Goal: Task Accomplishment & Management: Manage account settings

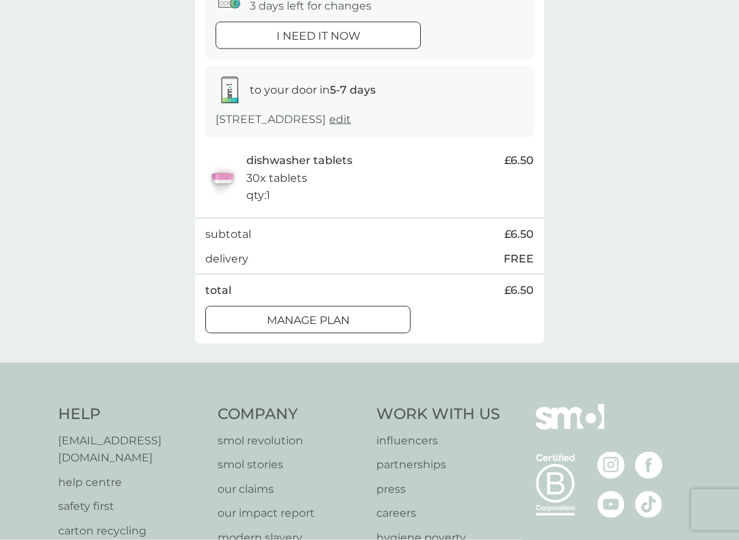
scroll to position [168, 0]
click at [383, 323] on button "Manage plan" at bounding box center [307, 319] width 205 height 27
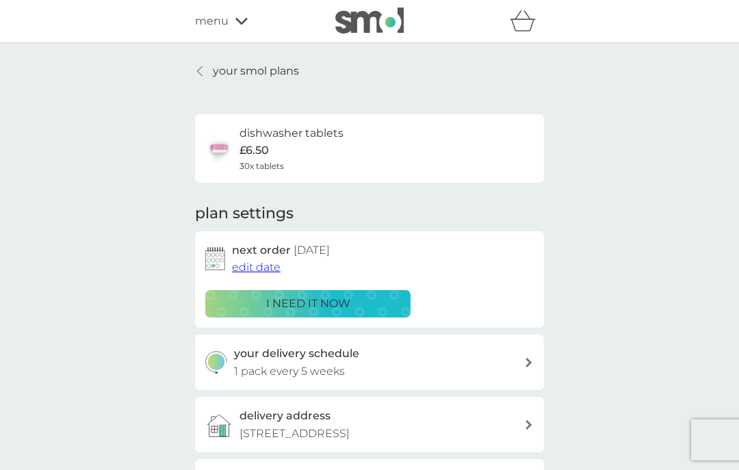
click at [389, 364] on div "your delivery schedule 1 pack every 5 weeks" at bounding box center [379, 362] width 291 height 35
select select "35"
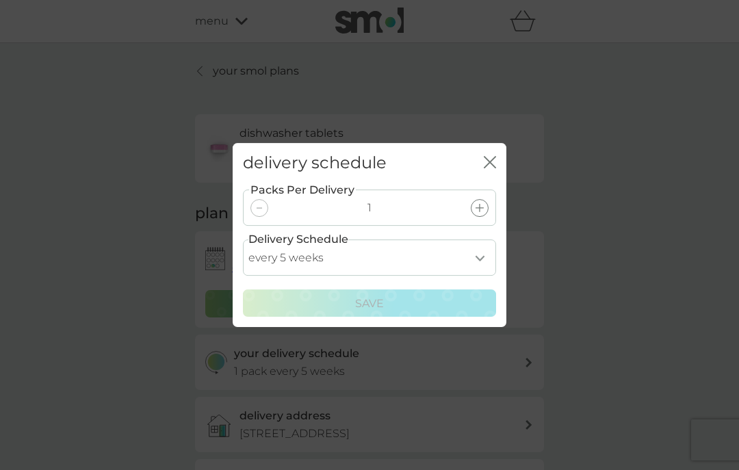
click at [399, 252] on select "every 1 week every 2 weeks every 3 weeks every 4 weeks every 5 weeks every 6 we…" at bounding box center [369, 257] width 253 height 36
click at [504, 167] on div "delivery schedule close" at bounding box center [370, 163] width 274 height 40
click at [490, 162] on icon "close" at bounding box center [492, 162] width 5 height 11
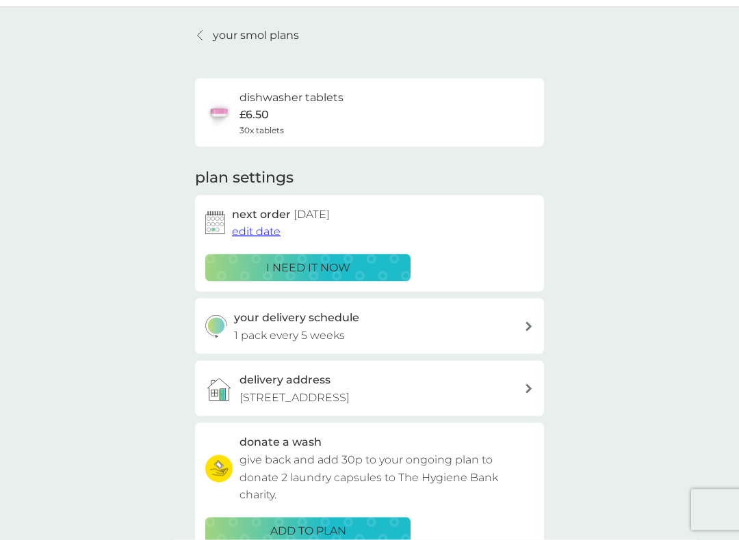
scroll to position [36, 0]
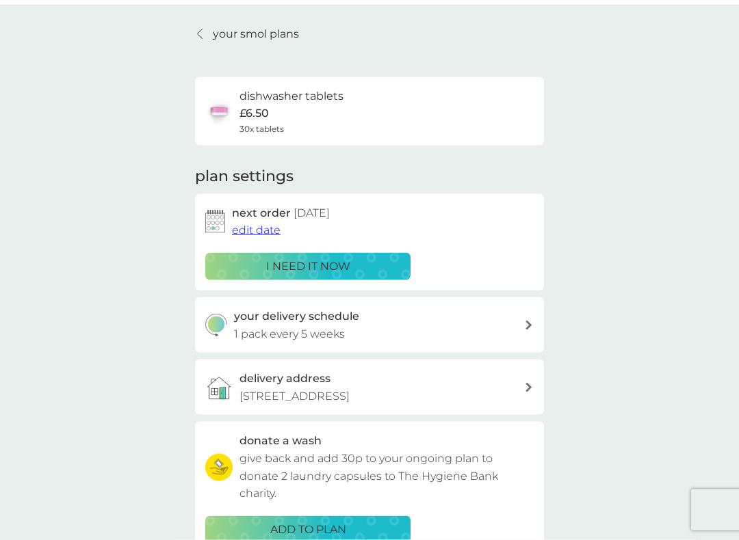
click at [498, 322] on div "your delivery schedule 1 pack every 5 weeks" at bounding box center [379, 325] width 291 height 35
select select "35"
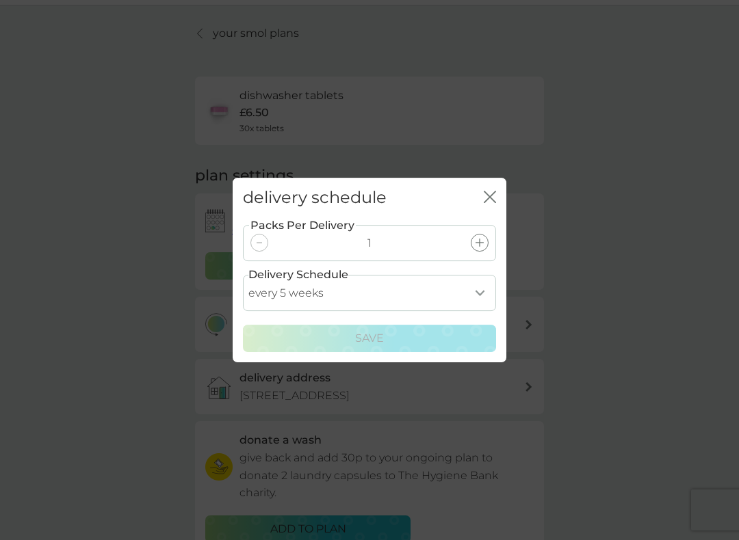
click at [629, 291] on div "delivery schedule close Packs Per Delivery 1 Delivery Schedule every 1 week eve…" at bounding box center [369, 270] width 739 height 540
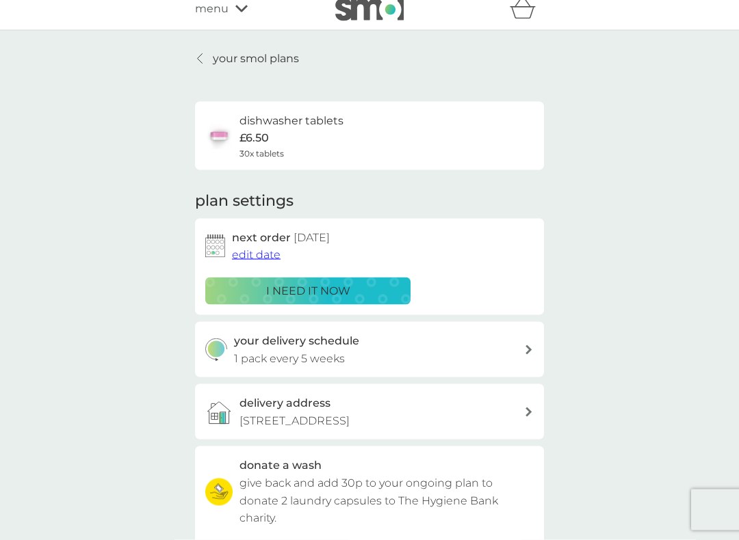
scroll to position [13, 0]
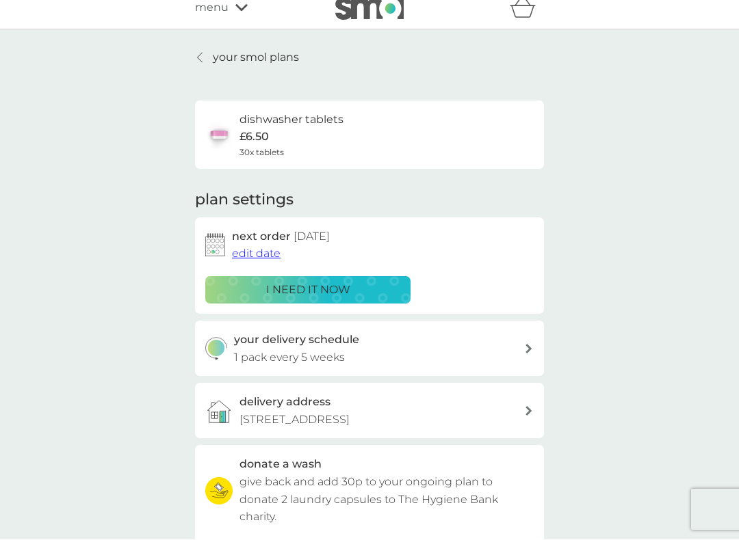
click at [253, 251] on span "edit date" at bounding box center [256, 254] width 49 height 13
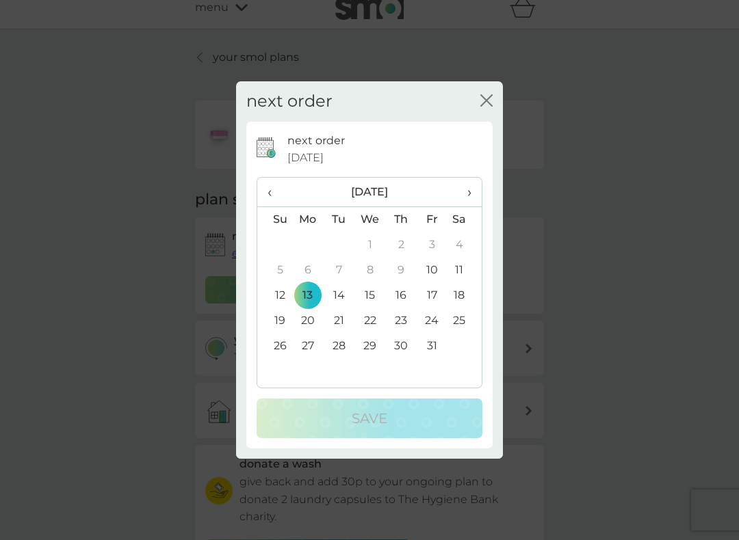
click at [460, 189] on span "›" at bounding box center [465, 192] width 14 height 29
click at [339, 272] on td "4" at bounding box center [338, 270] width 31 height 25
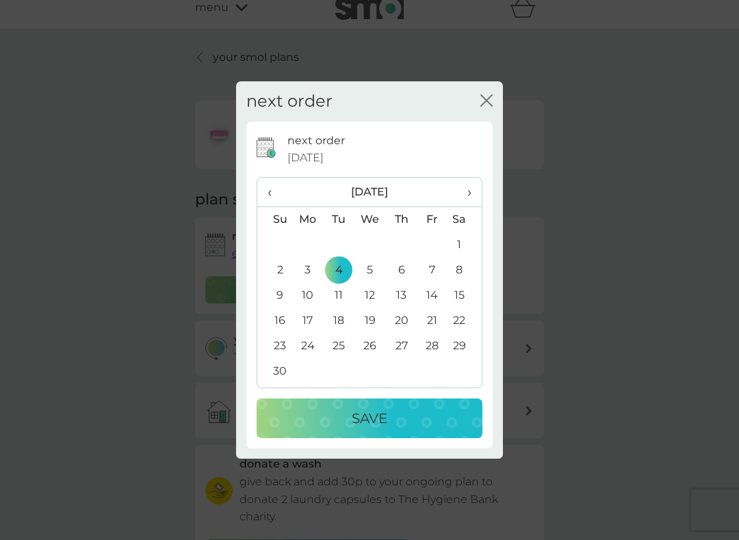
click at [278, 270] on td "2" at bounding box center [274, 270] width 35 height 25
click at [438, 409] on div "Save" at bounding box center [369, 419] width 198 height 22
